Goal: Complete application form

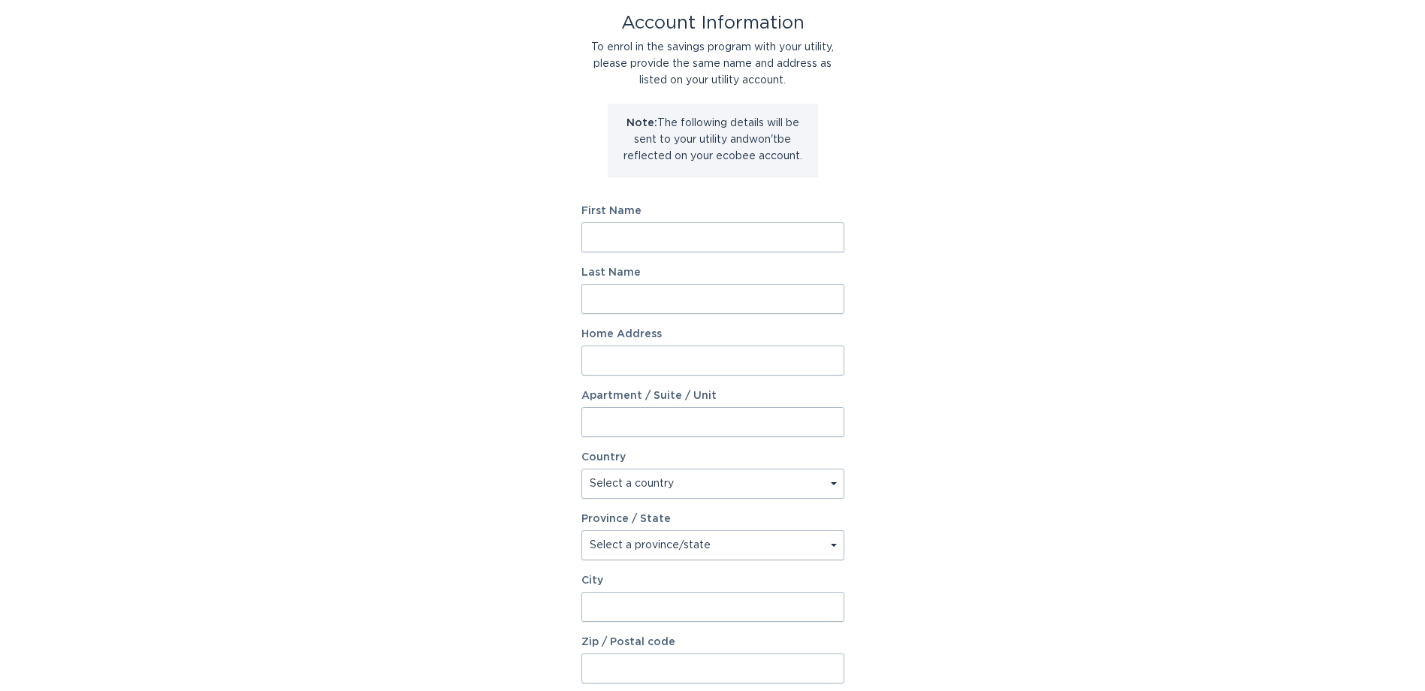
scroll to position [87, 0]
click at [609, 236] on input "First Name" at bounding box center [712, 237] width 263 height 30
type input "Gavin"
type input "Erasmus"
type input "11300 N CASA DEGA DR, SURPRISE, AZ, 85388"
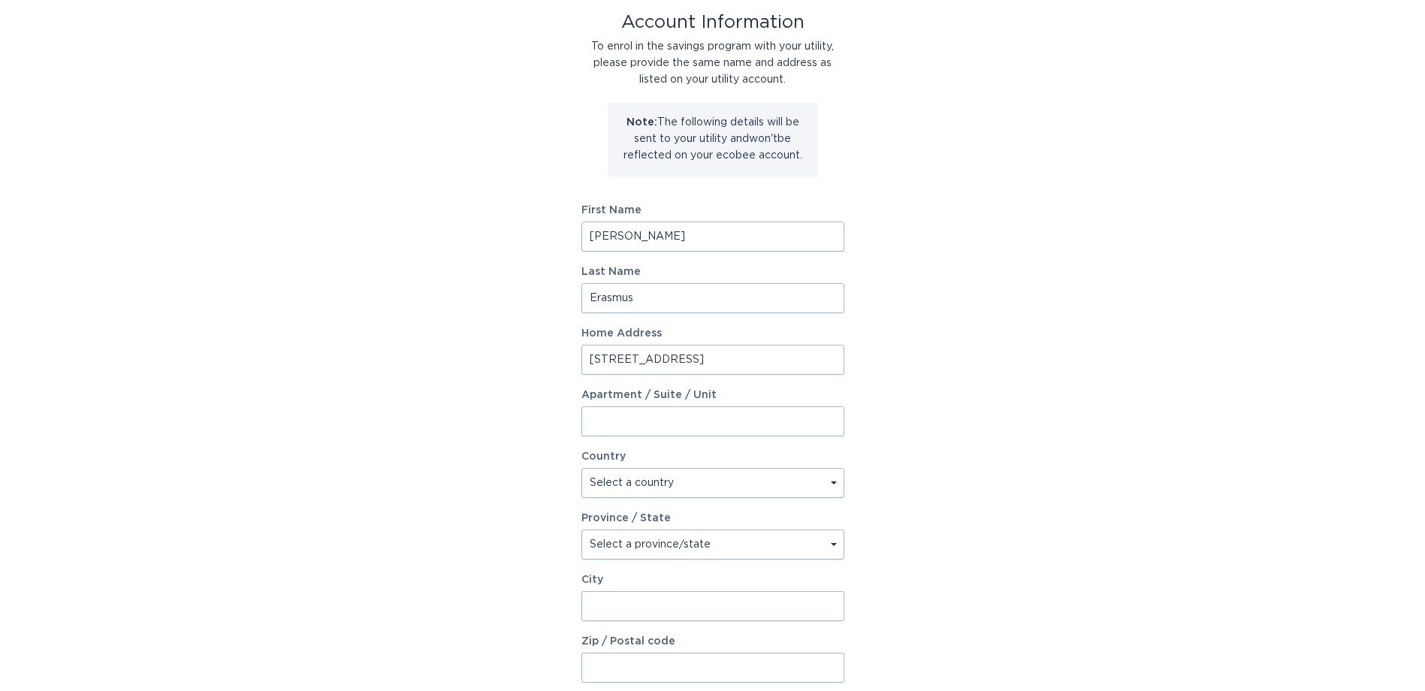
type input "11300 N CASA DEGA DR"
select select "US"
type input "Surprise"
type input "85388"
select select "AZ"
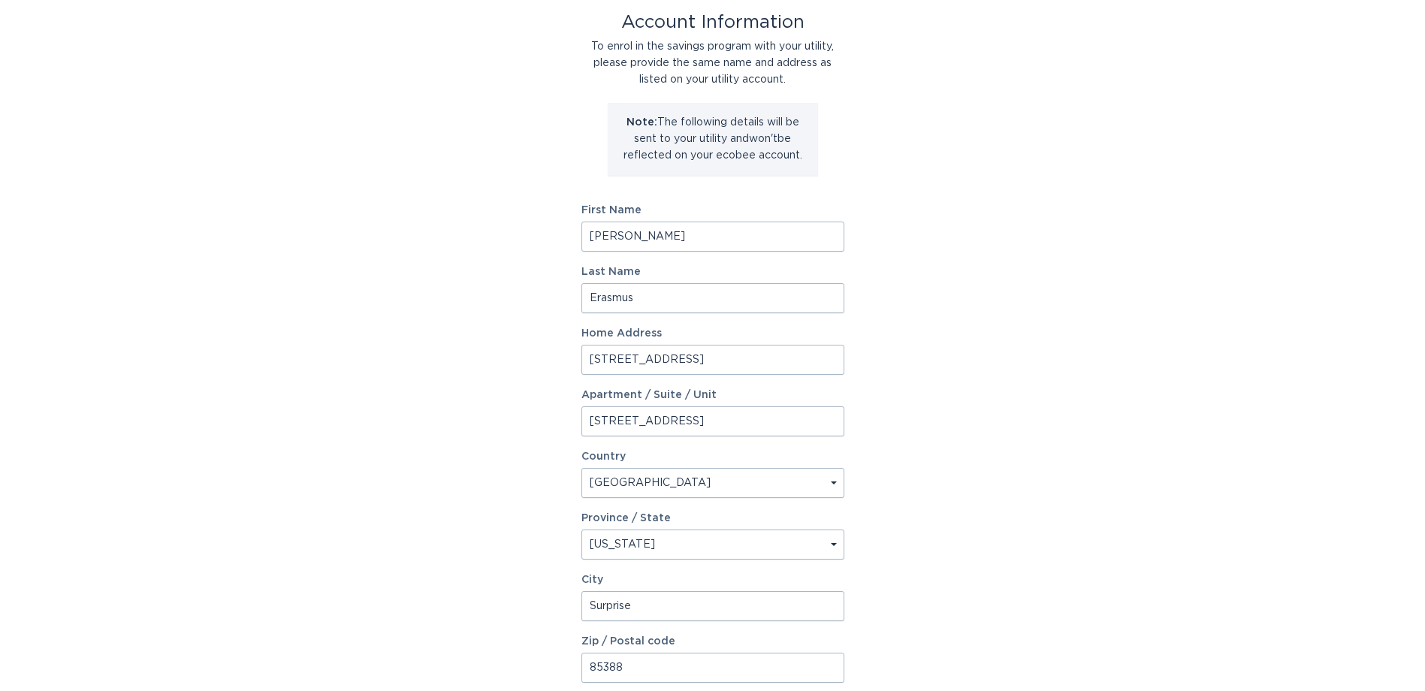
scroll to position [0, 0]
drag, startPoint x: 835, startPoint y: 360, endPoint x: 566, endPoint y: 364, distance: 269.0
click at [566, 364] on div "Account Information To enrol in the savings program with your utility, please p…" at bounding box center [712, 373] width 1425 height 830
type input "17625 W Middlebury St"
click at [594, 417] on input "11300 N CASA DEGA DR" at bounding box center [712, 421] width 263 height 30
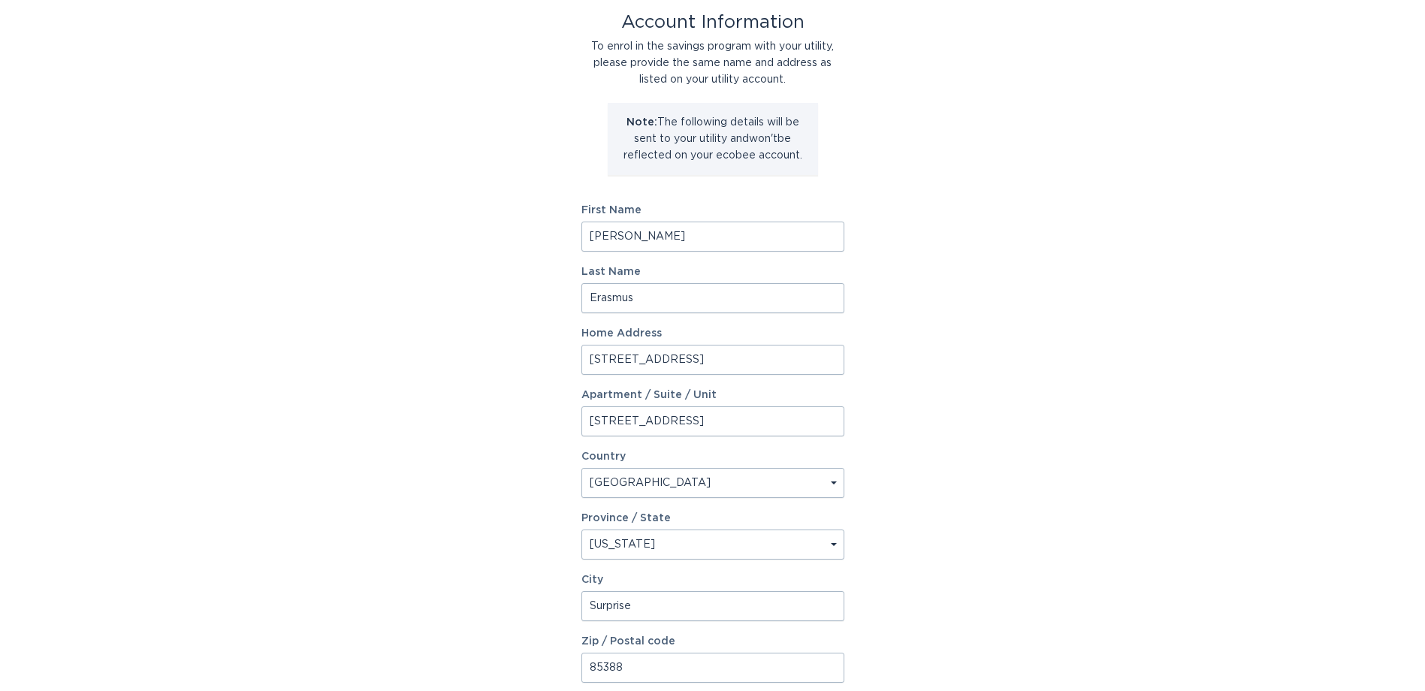
click at [726, 422] on input "11300 N CASA DEGA DR" at bounding box center [712, 421] width 263 height 30
type input "1"
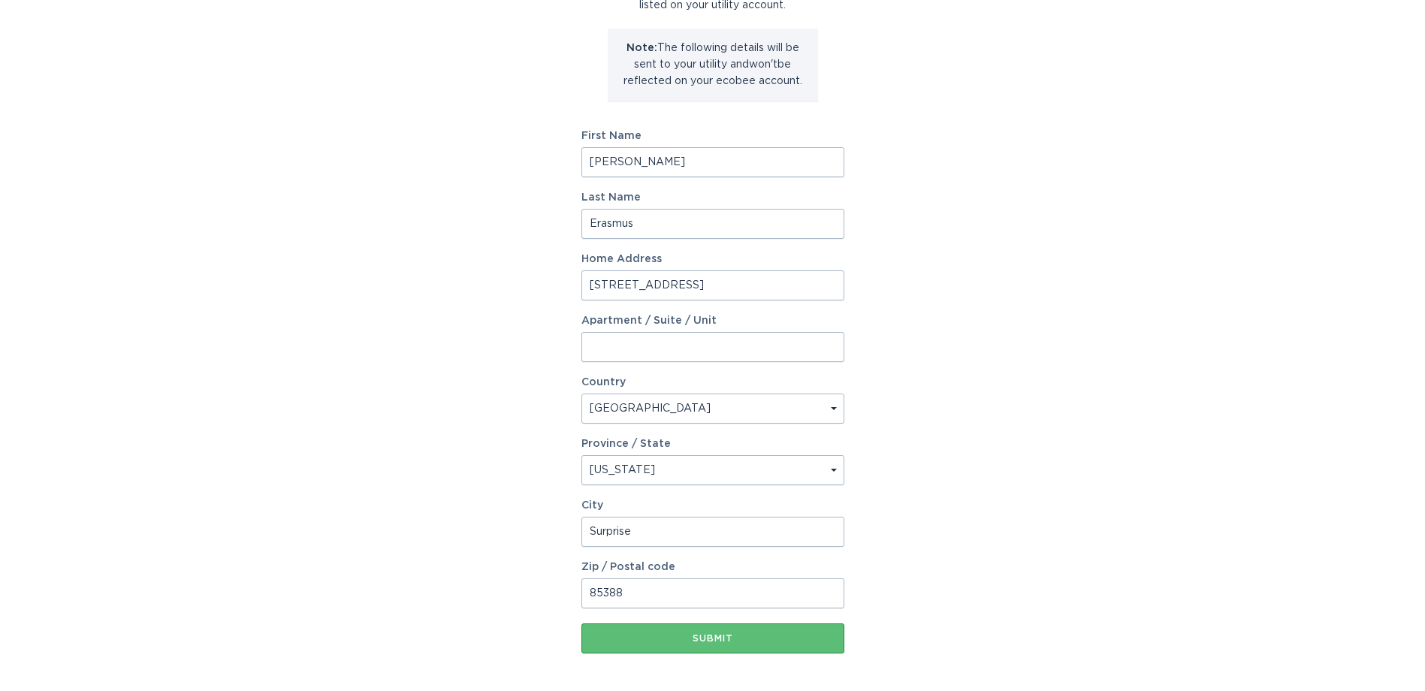
scroll to position [216, 0]
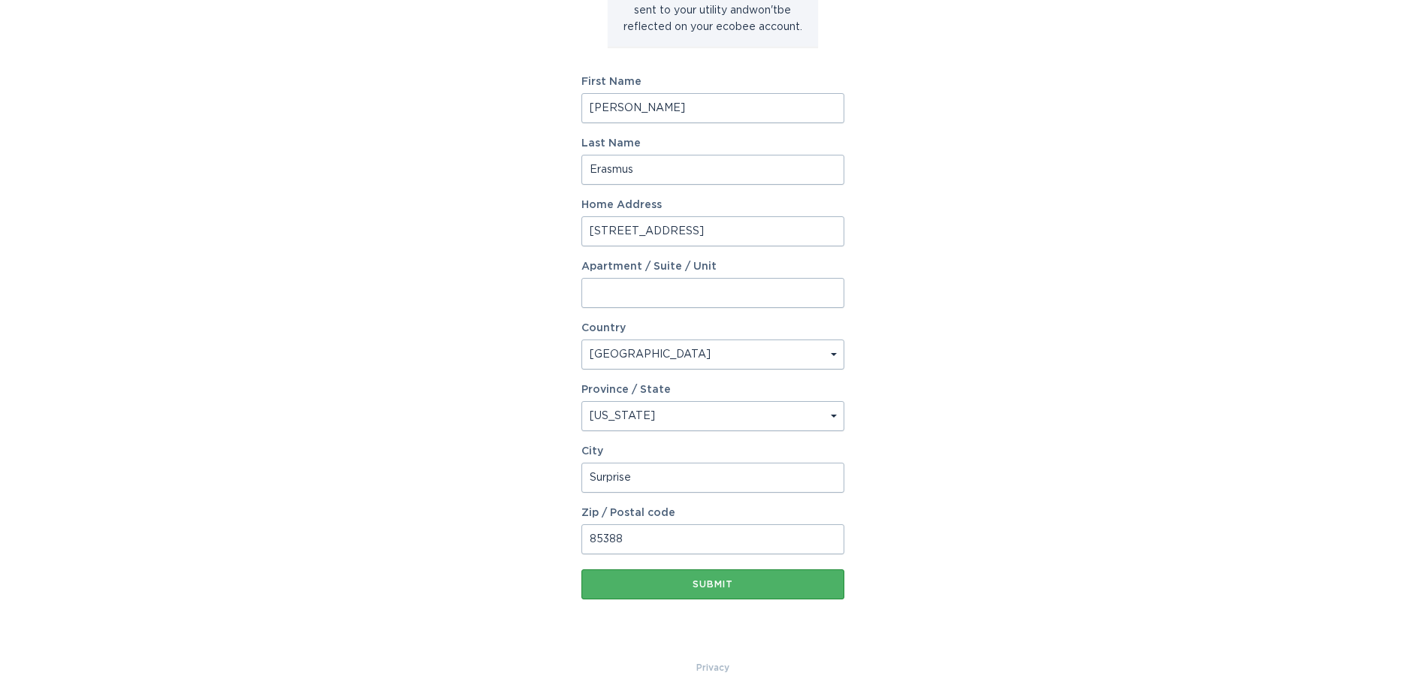
click at [715, 587] on div "Submit" at bounding box center [713, 584] width 248 height 9
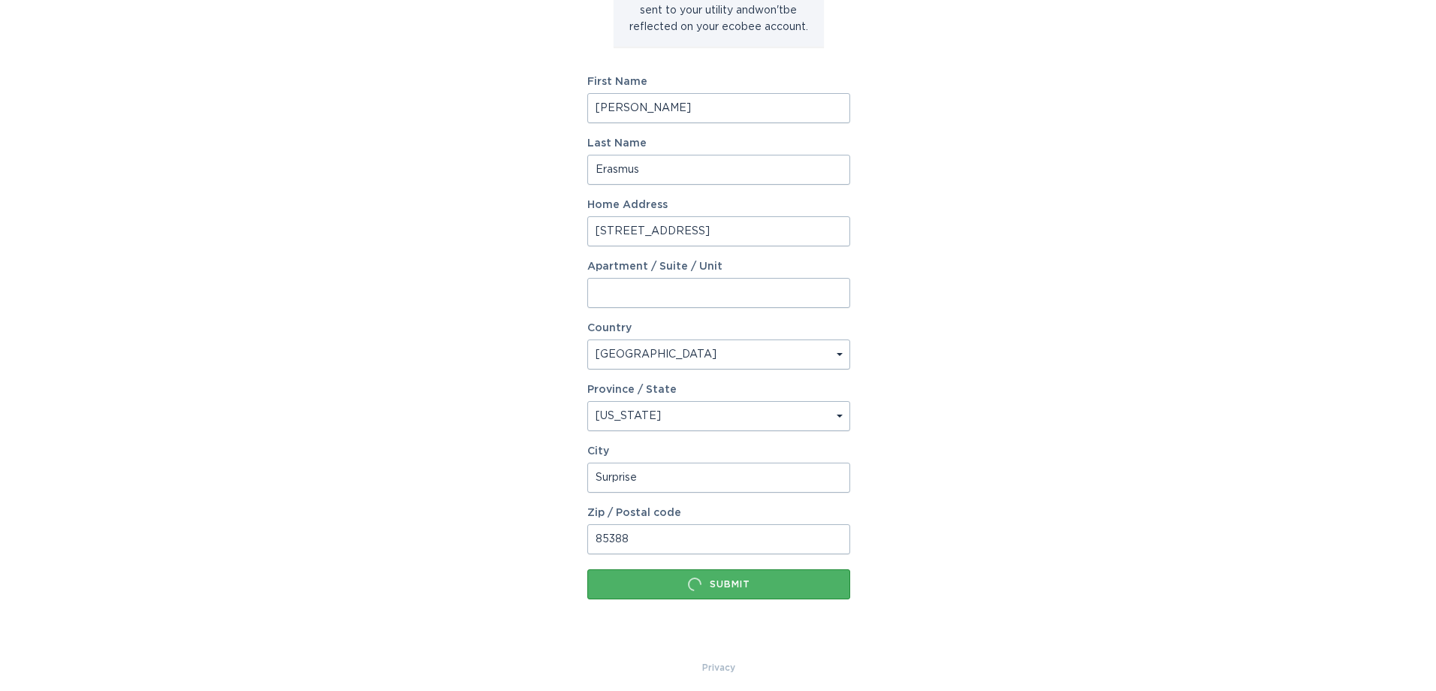
scroll to position [0, 0]
